Goal: Transaction & Acquisition: Book appointment/travel/reservation

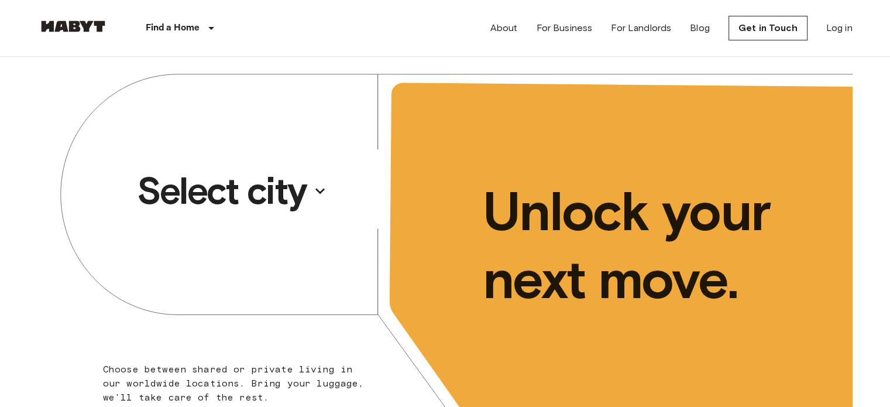
click at [280, 198] on p "Select city" at bounding box center [222, 190] width 170 height 47
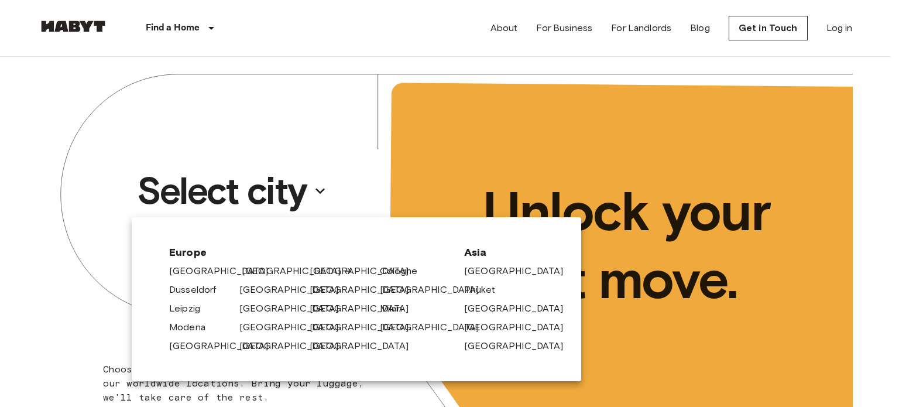
click at [256, 268] on link "[GEOGRAPHIC_DATA]" at bounding box center [297, 271] width 111 height 14
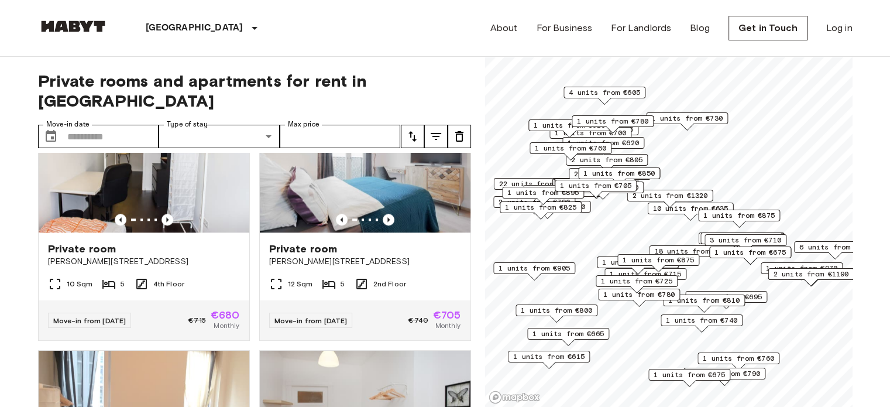
scroll to position [1388, 0]
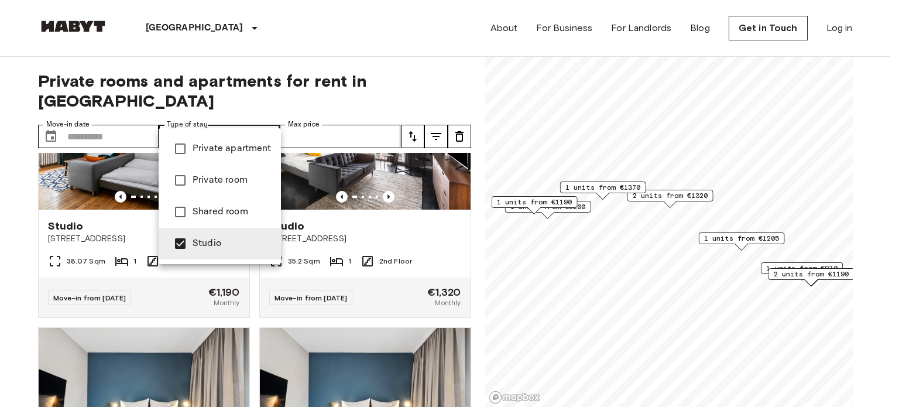
click at [392, 63] on div at bounding box center [449, 203] width 899 height 407
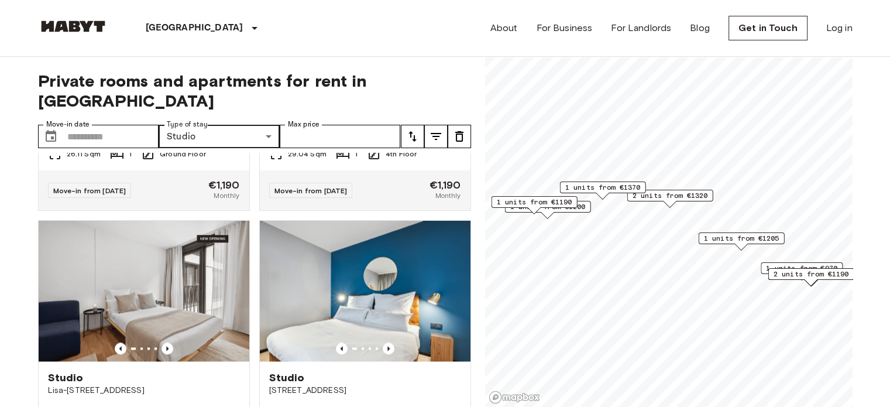
scroll to position [1541, 0]
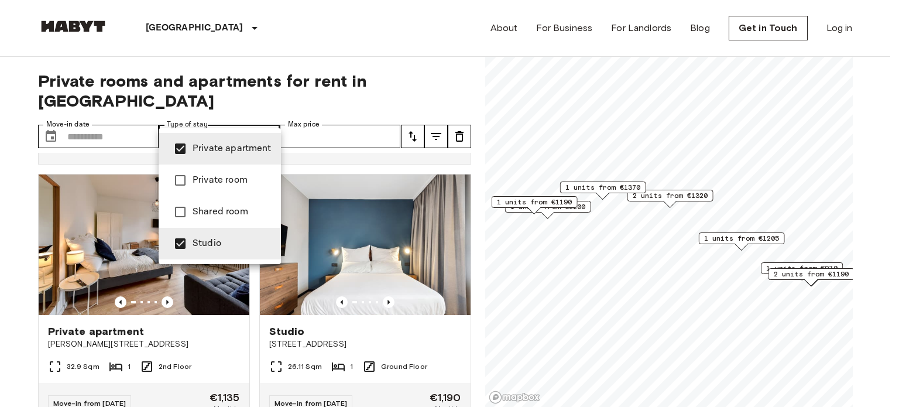
click at [440, 81] on div at bounding box center [449, 203] width 899 height 407
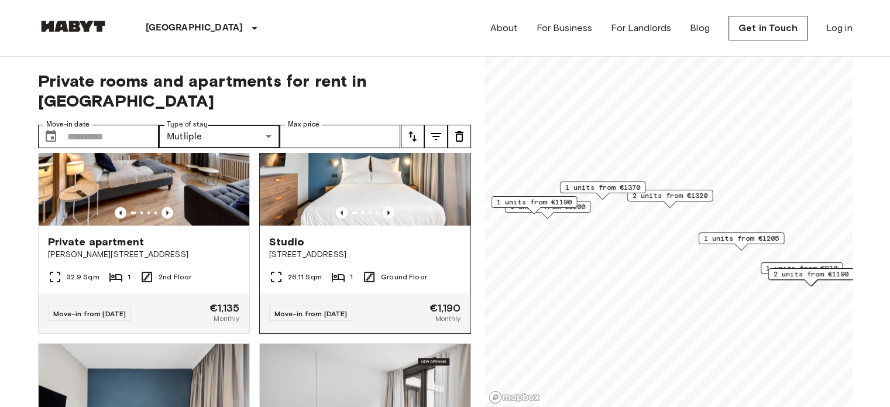
scroll to position [1631, 0]
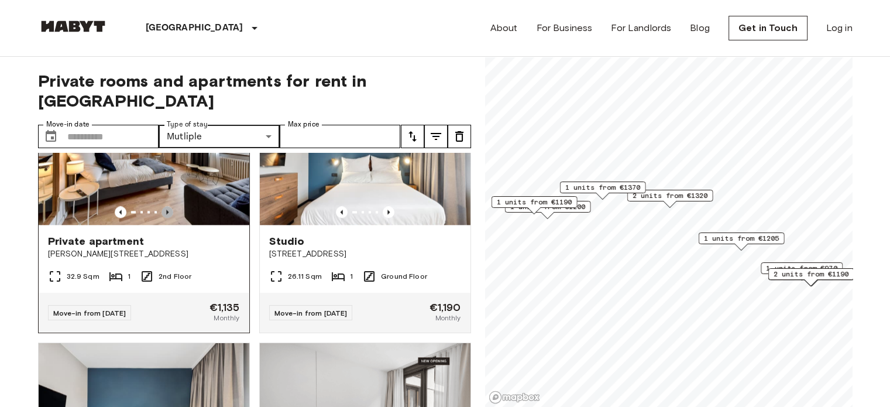
click at [163, 218] on icon "Previous image" at bounding box center [168, 212] width 12 height 12
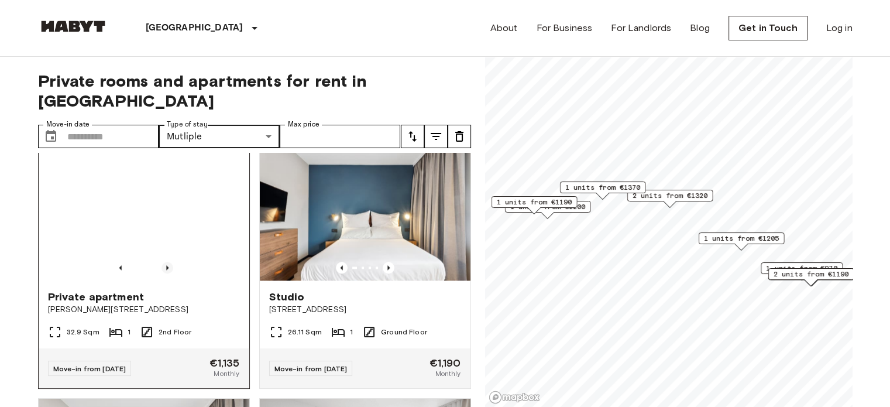
scroll to position [1575, 0]
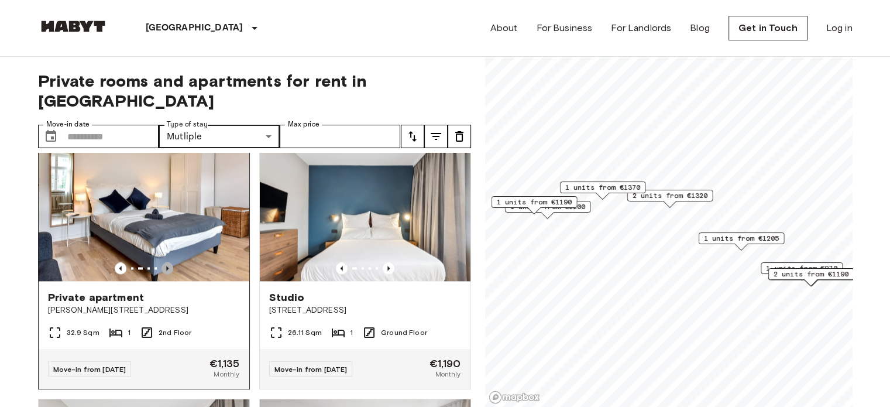
click at [162, 274] on icon "Previous image" at bounding box center [168, 268] width 12 height 12
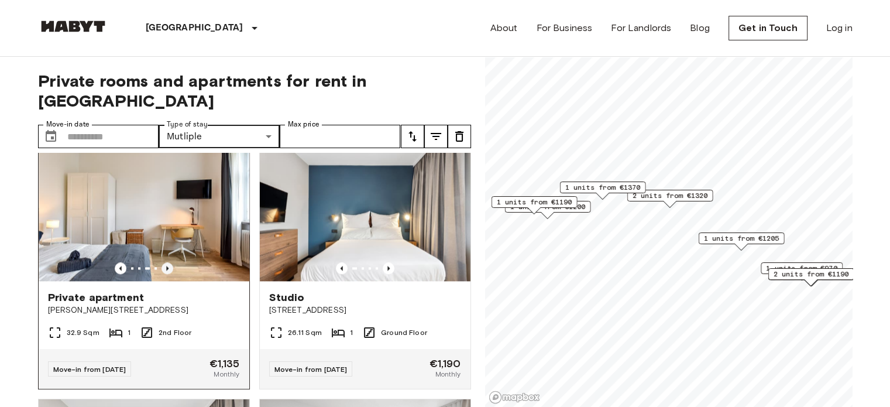
click at [162, 274] on icon "Previous image" at bounding box center [168, 268] width 12 height 12
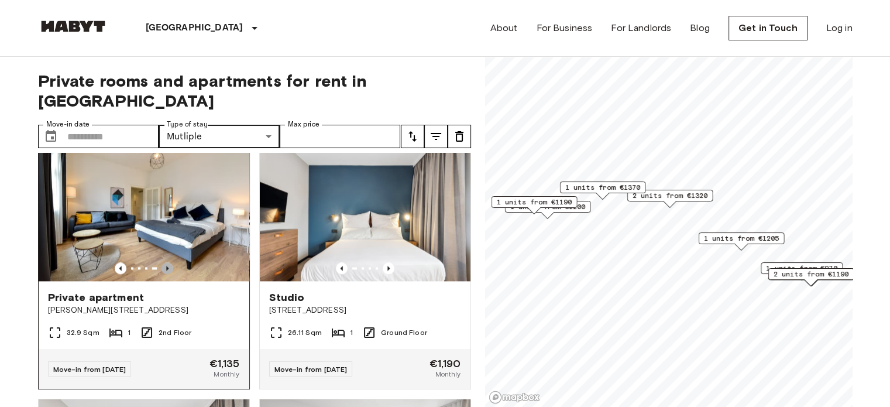
click at [162, 274] on icon "Previous image" at bounding box center [168, 268] width 12 height 12
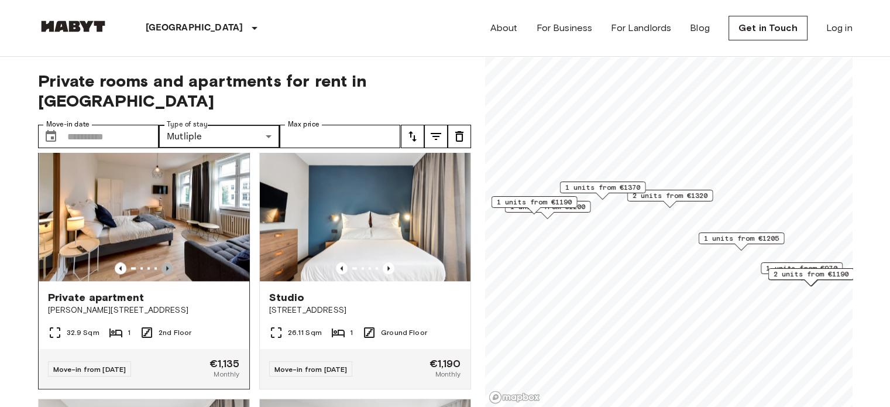
click at [162, 274] on icon "Previous image" at bounding box center [168, 268] width 12 height 12
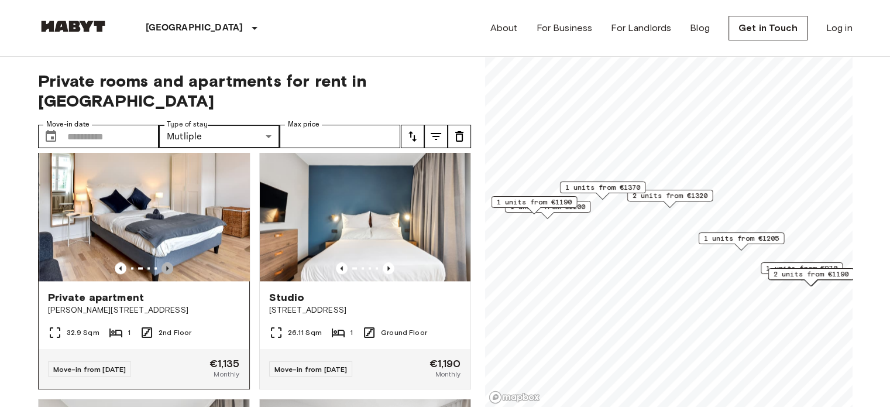
click at [162, 274] on icon "Previous image" at bounding box center [168, 268] width 12 height 12
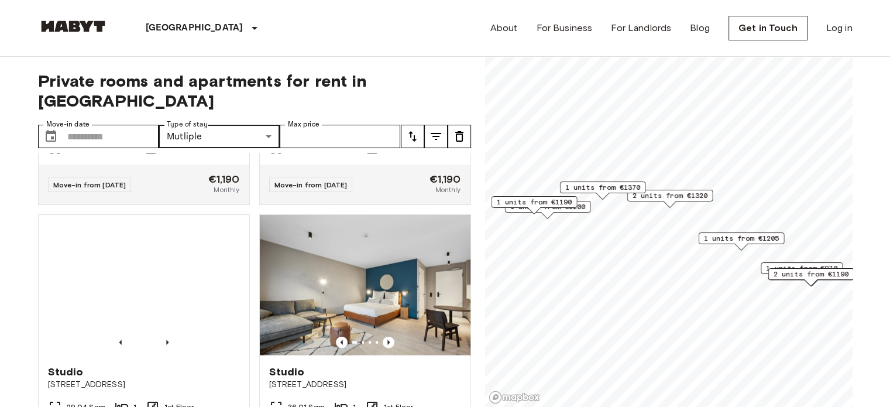
scroll to position [2933, 0]
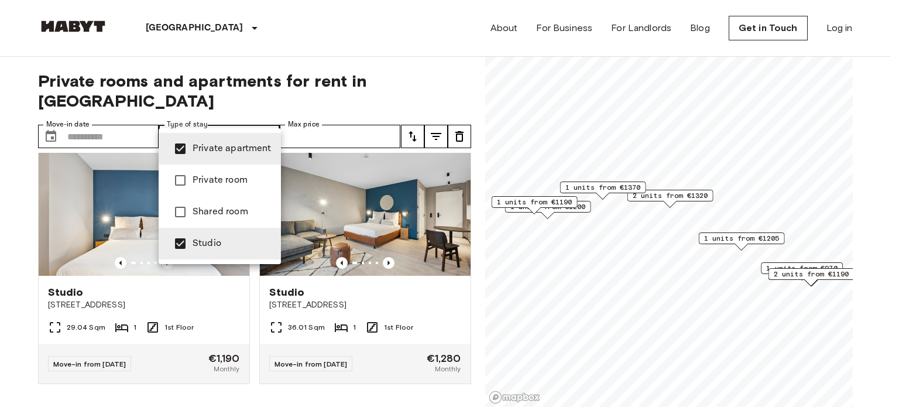
click at [436, 117] on div at bounding box center [449, 203] width 899 height 407
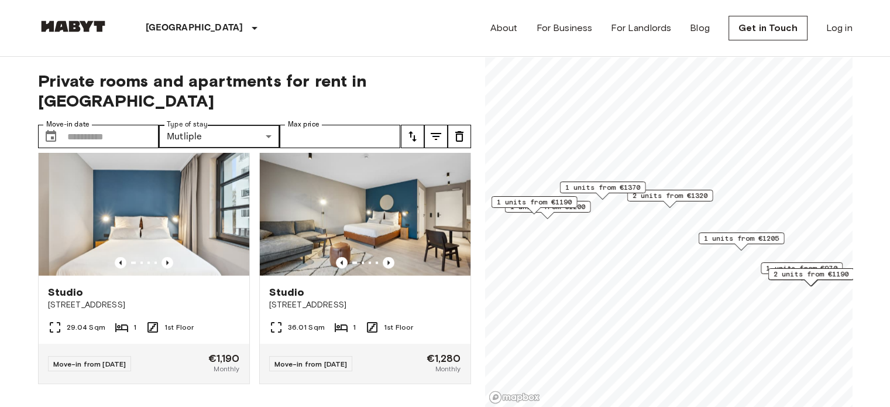
click at [659, 197] on span "2 units from €1320" at bounding box center [670, 195] width 76 height 11
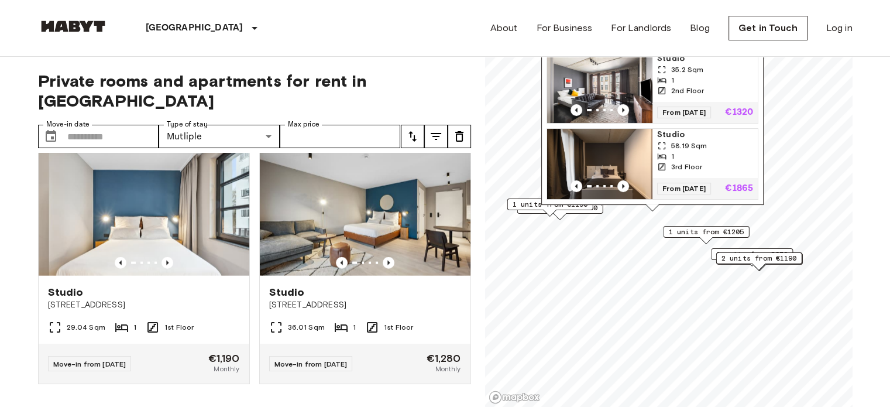
click at [763, 139] on div "Linienstraße 214, 10119 Berlin, GER 2 units Studio 35.2 Sqm 1 2nd Floor From 04…" at bounding box center [653, 102] width 222 height 206
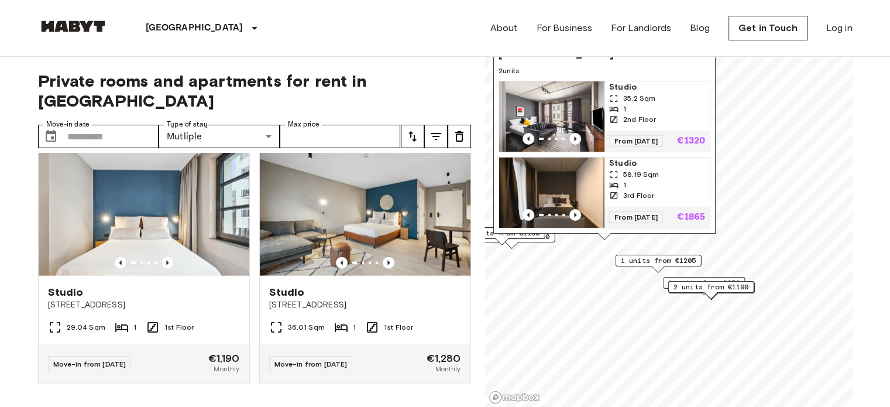
click at [523, 238] on div "Linienstraße 214, 10119 Berlin, GER 2 units Studio 35.2 Sqm 1 2nd Floor From 04…" at bounding box center [605, 134] width 222 height 213
click at [602, 235] on div "Map marker" at bounding box center [604, 236] width 13 height 6
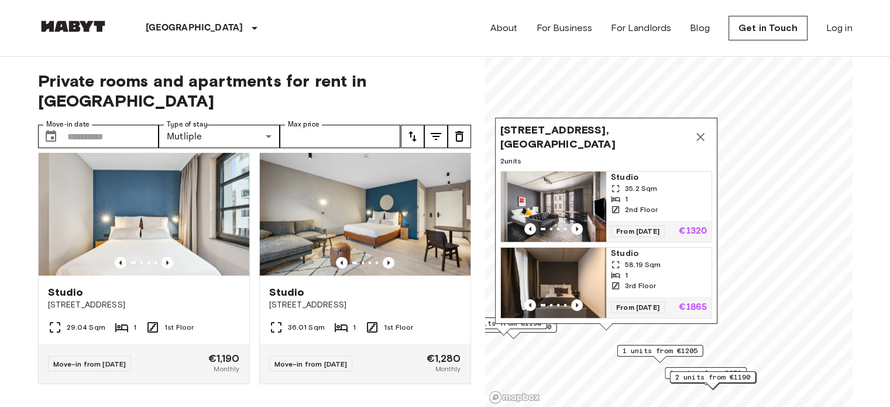
drag, startPoint x: 650, startPoint y: 100, endPoint x: 652, endPoint y: 189, distance: 89.6
click at [652, 204] on span "2nd Floor" at bounding box center [641, 209] width 33 height 11
click at [704, 129] on icon "Map marker" at bounding box center [701, 136] width 14 height 14
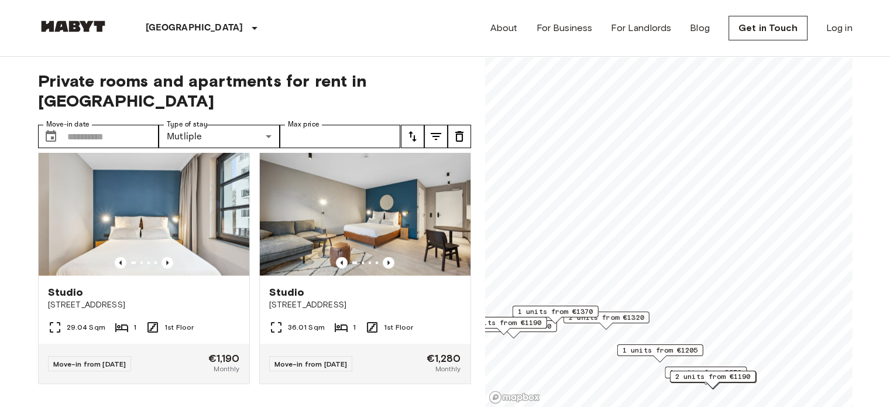
click at [550, 311] on span "1 units from €1370" at bounding box center [556, 311] width 76 height 11
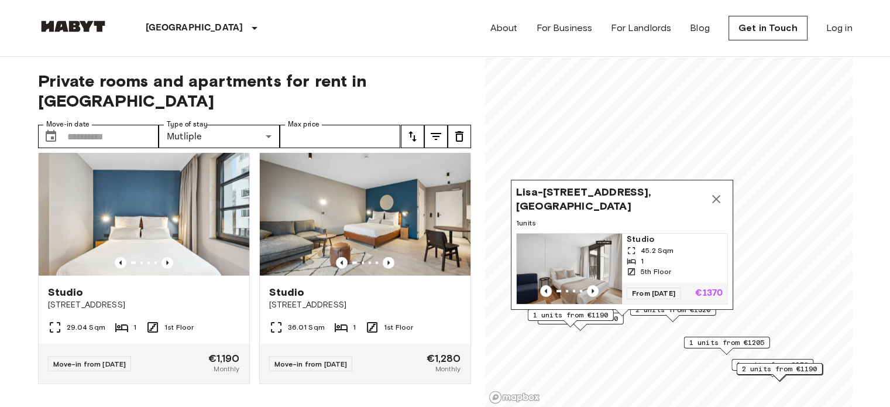
drag, startPoint x: 568, startPoint y: 237, endPoint x: 635, endPoint y: 229, distance: 67.2
click at [635, 234] on span "Studio" at bounding box center [675, 240] width 96 height 12
click at [716, 195] on icon "Map marker" at bounding box center [716, 199] width 8 height 8
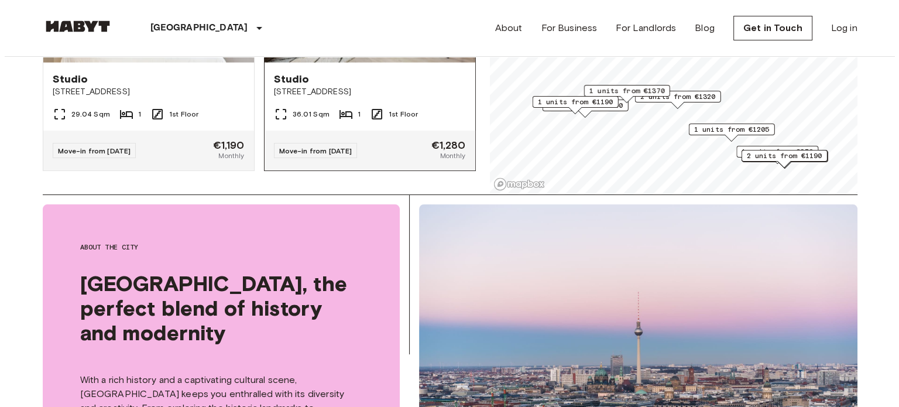
scroll to position [0, 0]
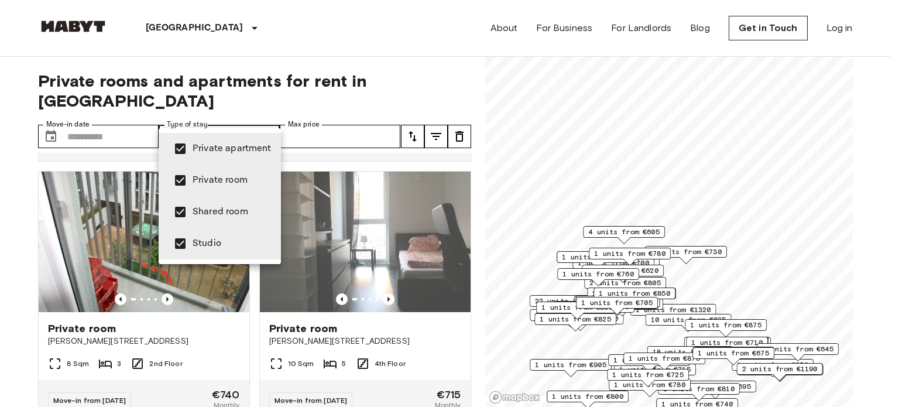
scroll to position [18281, 0]
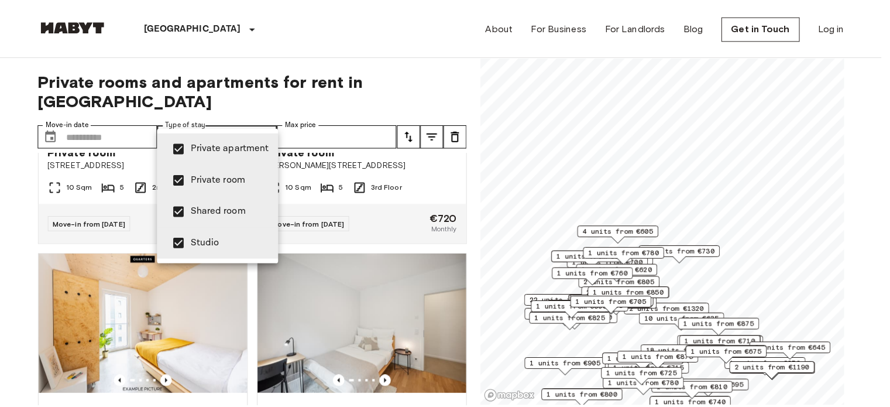
scroll to position [23838, 0]
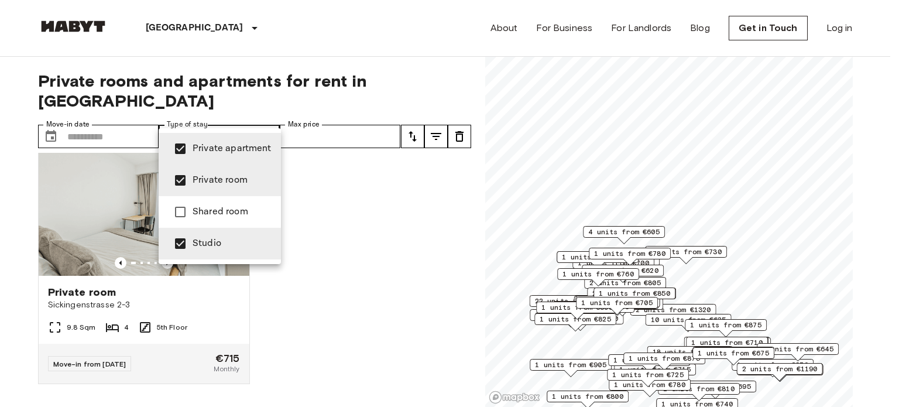
type input "**********"
click at [344, 37] on div at bounding box center [449, 203] width 899 height 407
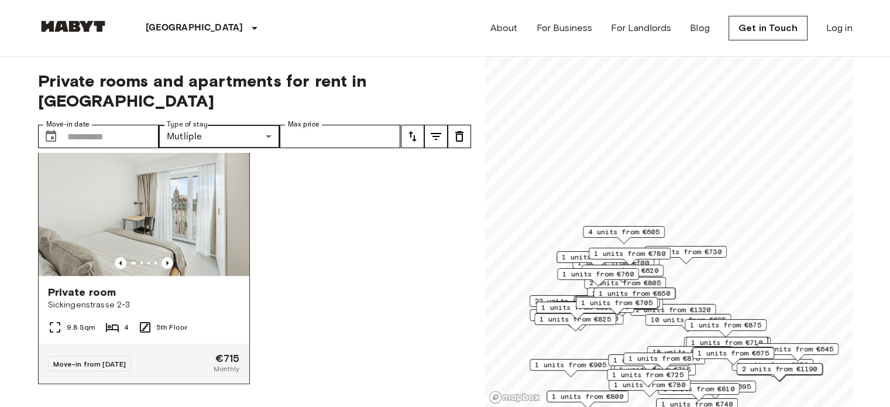
click at [183, 220] on img at bounding box center [144, 205] width 211 height 141
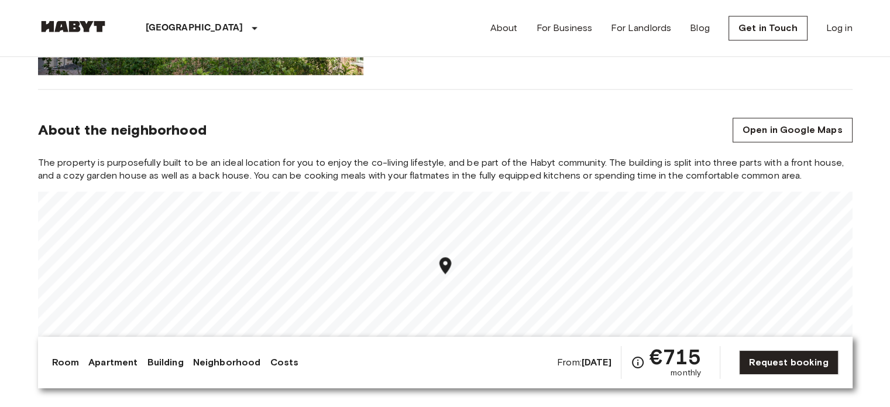
scroll to position [1211, 0]
